Goal: Find specific page/section: Find specific page/section

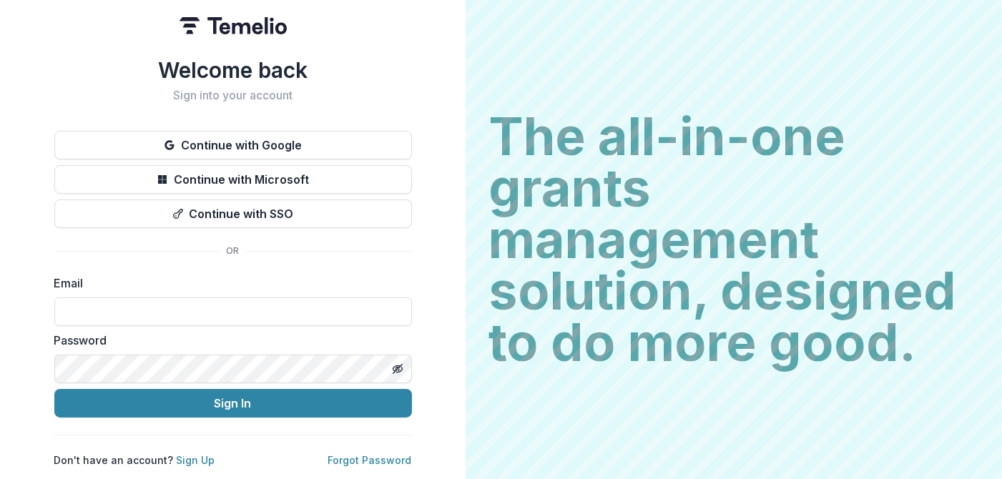
click at [160, 287] on div "Email" at bounding box center [233, 301] width 358 height 52
click at [159, 301] on input at bounding box center [233, 312] width 358 height 29
click at [0, 479] on com-1password-button at bounding box center [0, 479] width 0 height 0
type input "**********"
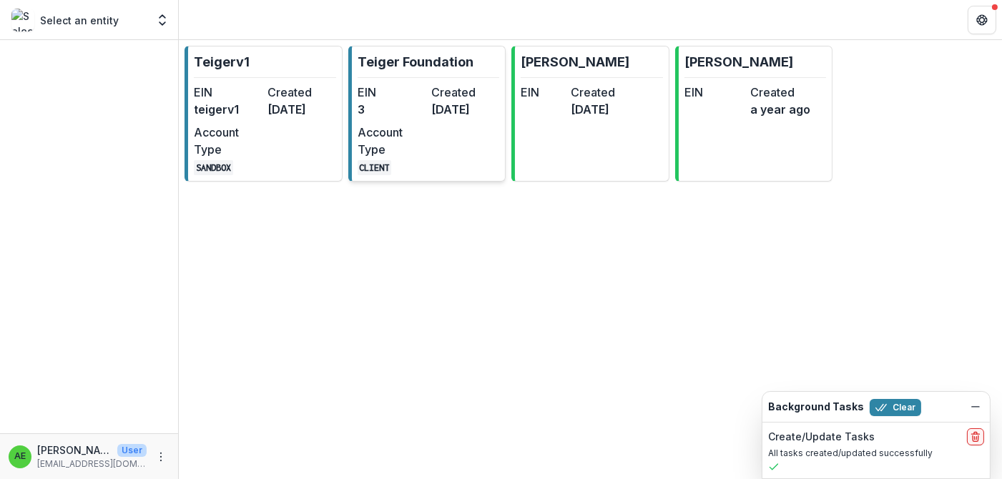
click at [371, 91] on dt "EIN" at bounding box center [392, 92] width 68 height 17
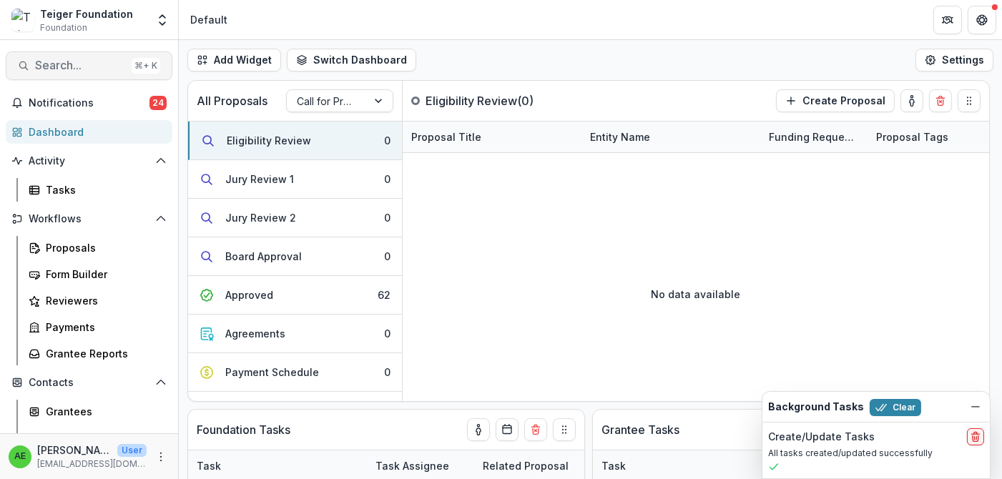
click at [106, 72] on span "Search..." at bounding box center [80, 66] width 91 height 14
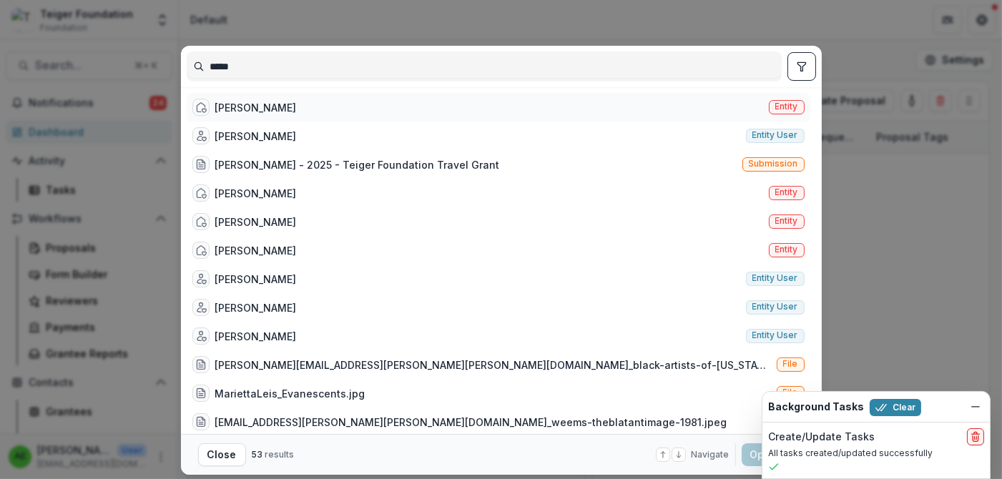
type input "****"
click at [321, 109] on div "Evan Garza Entity" at bounding box center [499, 107] width 624 height 29
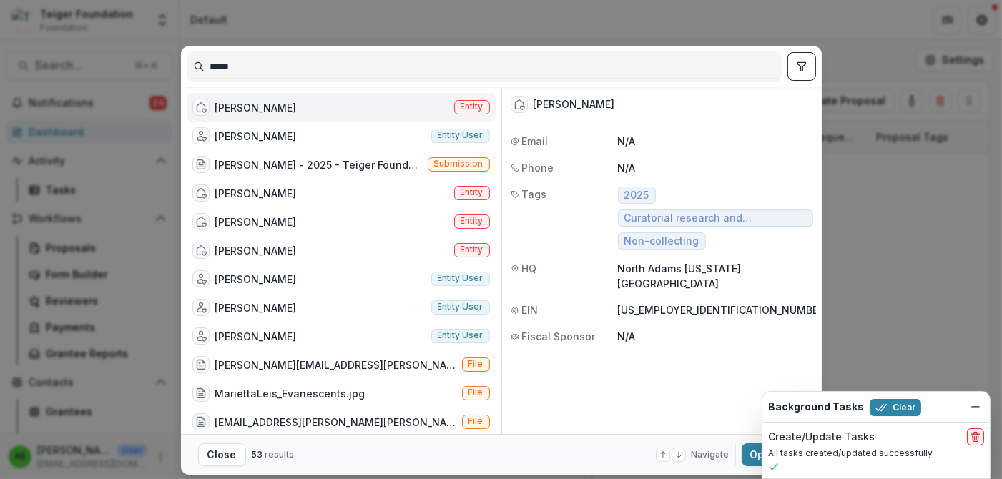
scroll to position [41, 0]
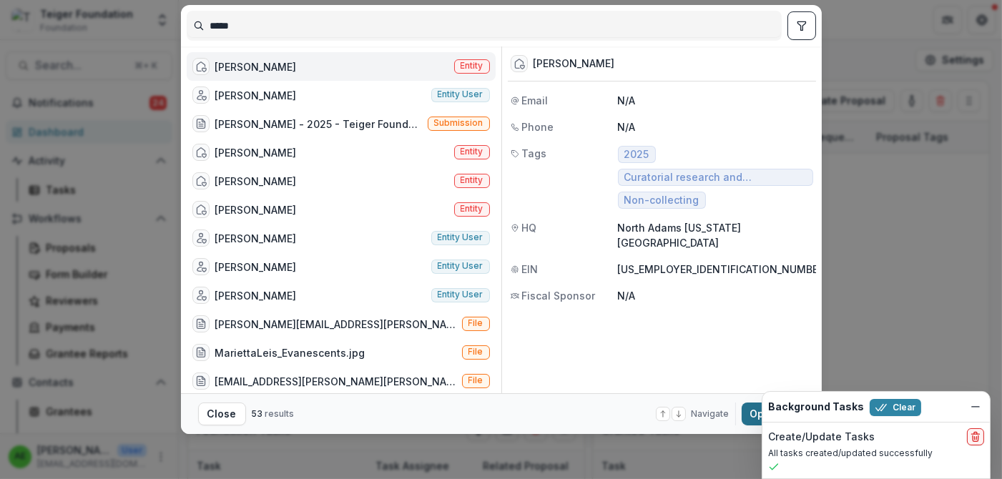
click at [747, 417] on button "Open with enter key" at bounding box center [773, 414] width 63 height 23
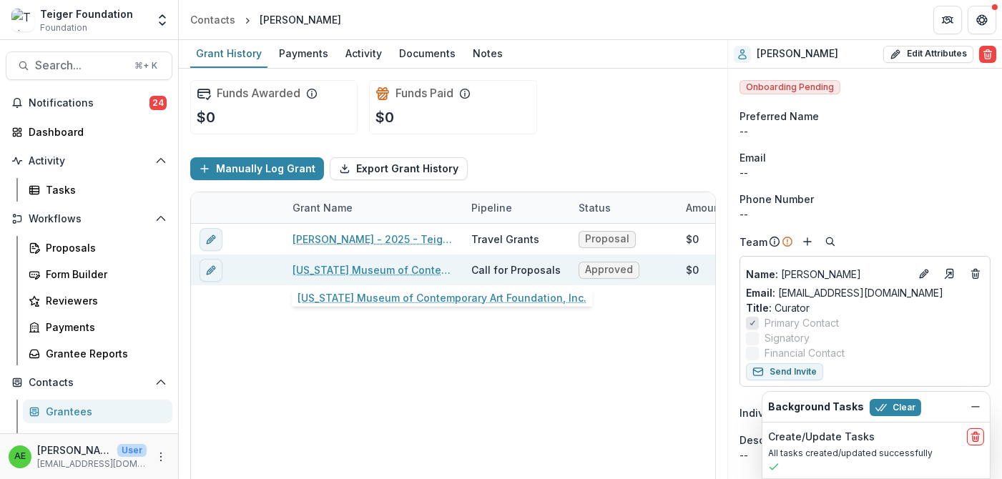
click at [380, 263] on link "Massachusetts Museum of Contemporary Art Foundation, Inc." at bounding box center [374, 270] width 162 height 15
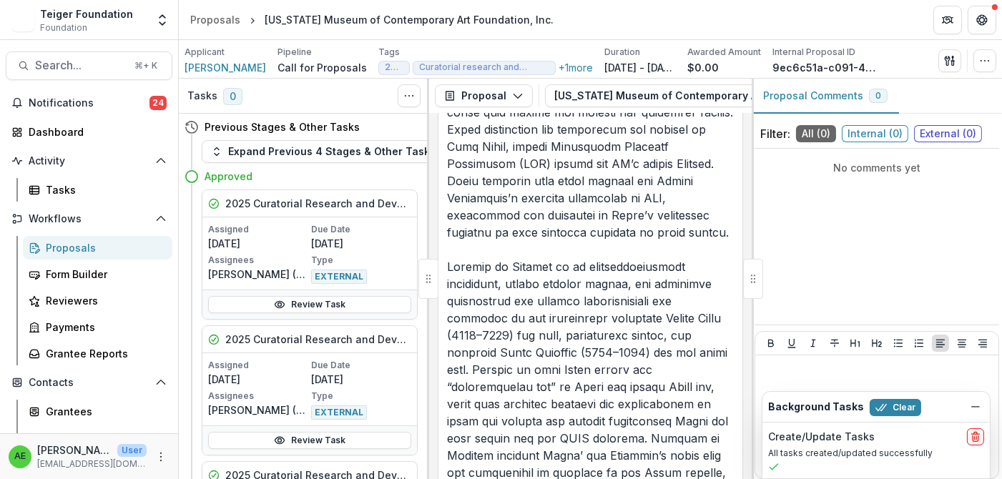
scroll to position [4726, 0]
